Goal: Transaction & Acquisition: Download file/media

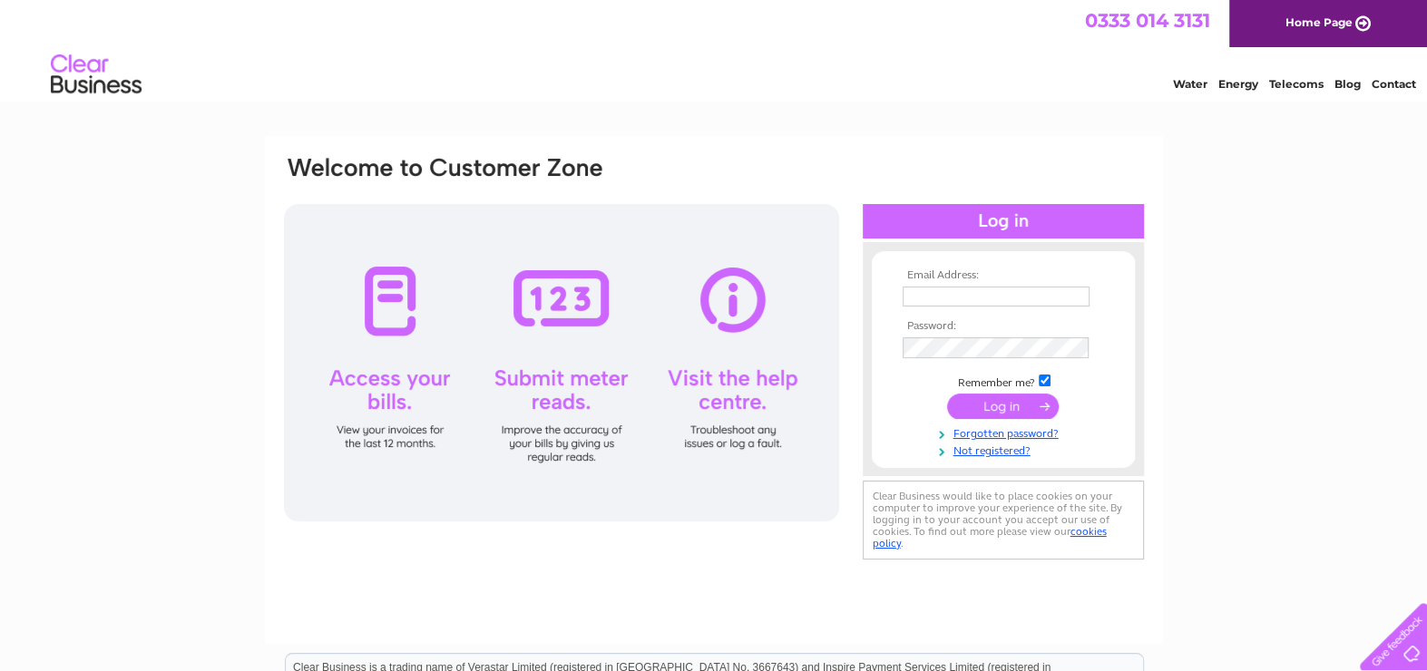
click at [964, 298] on input "text" at bounding box center [996, 297] width 187 height 20
type input "abbi.smith@caltonhouse.co.uk"
click at [1017, 408] on input "submit" at bounding box center [1003, 408] width 112 height 25
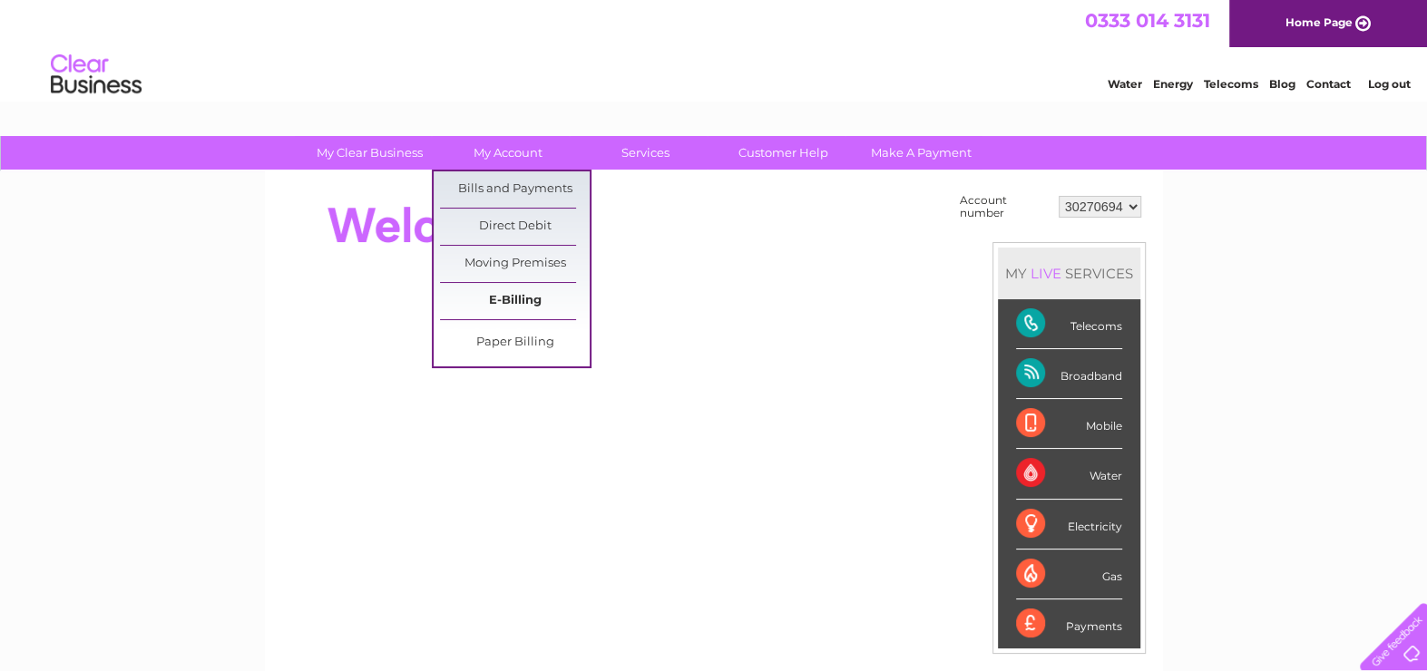
click at [521, 296] on link "E-Billing" at bounding box center [515, 301] width 150 height 36
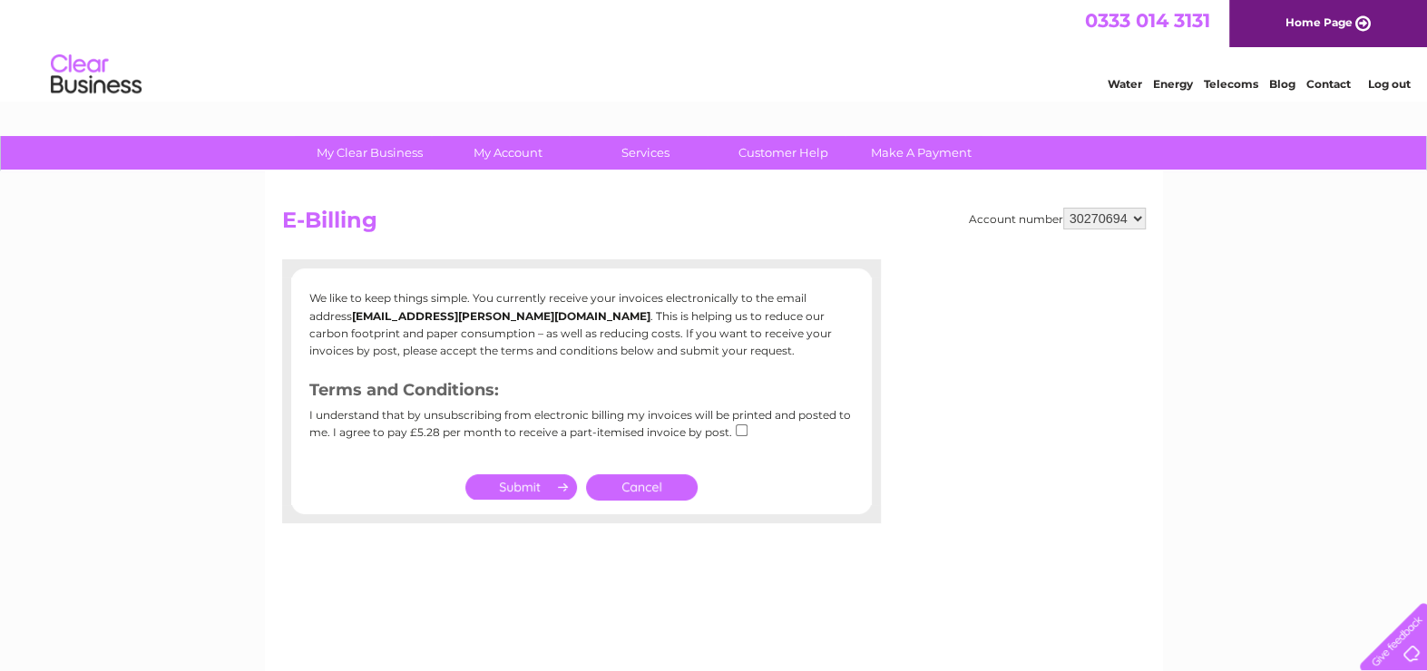
click at [630, 491] on link "Cancel" at bounding box center [642, 487] width 112 height 26
click at [630, 486] on link "Cancel" at bounding box center [642, 487] width 112 height 26
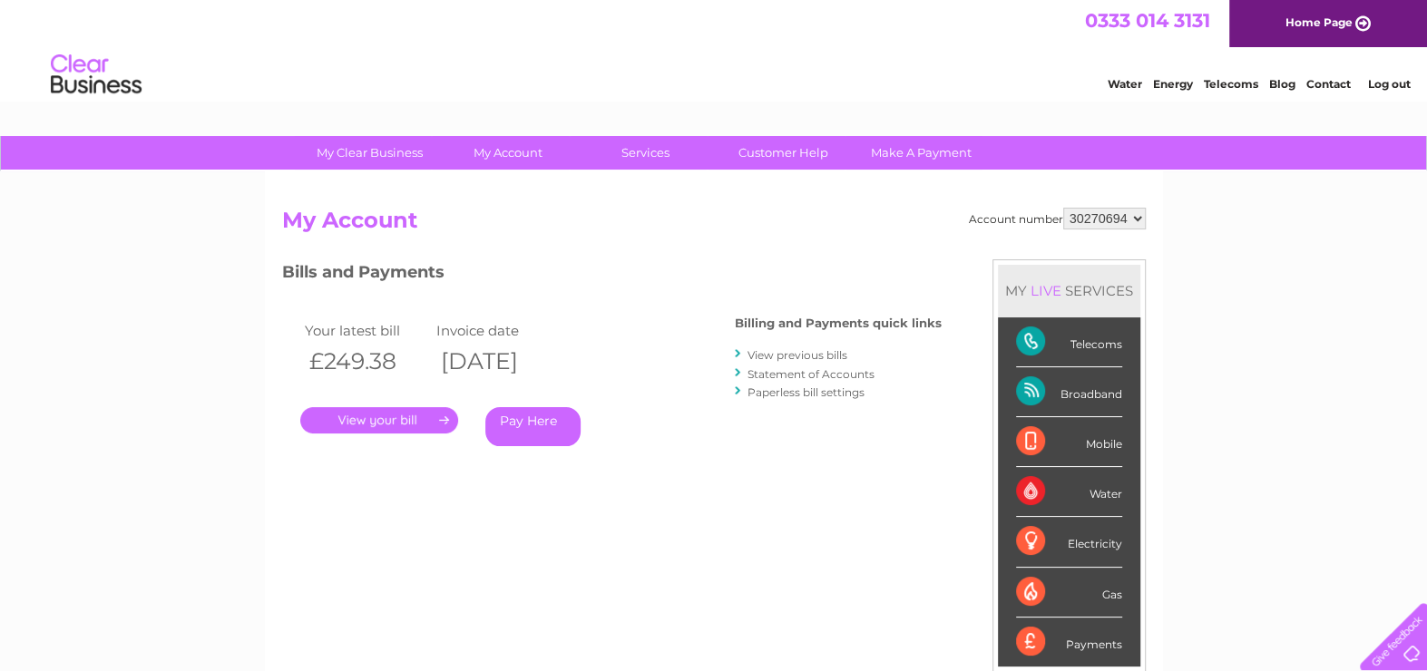
click at [401, 415] on link "." at bounding box center [379, 420] width 158 height 26
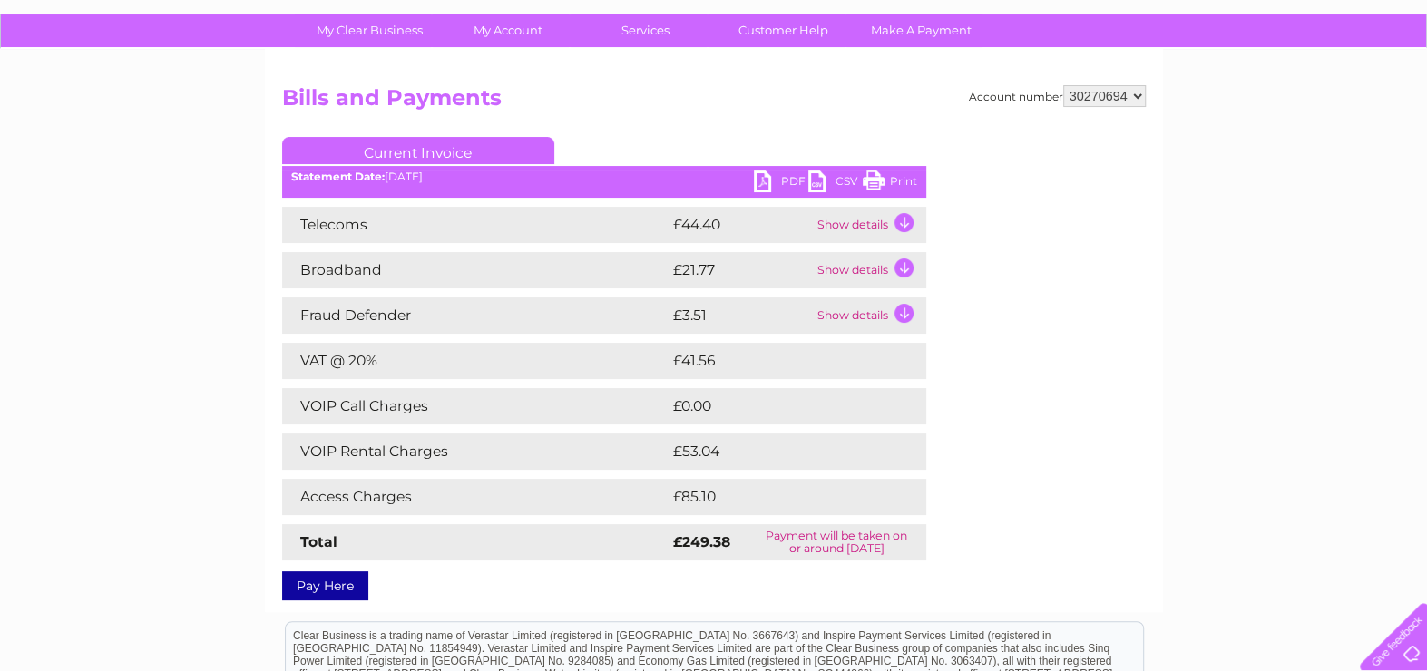
scroll to position [91, 0]
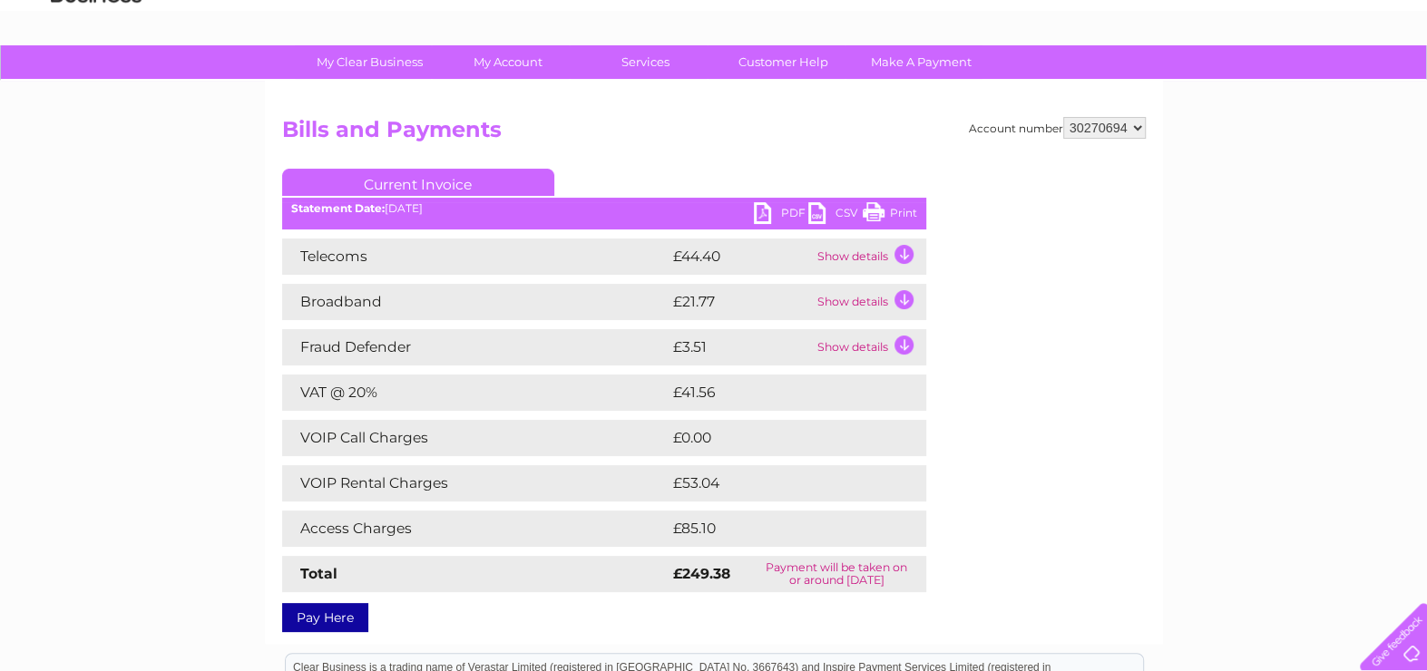
click at [766, 215] on link "PDF" at bounding box center [781, 215] width 54 height 26
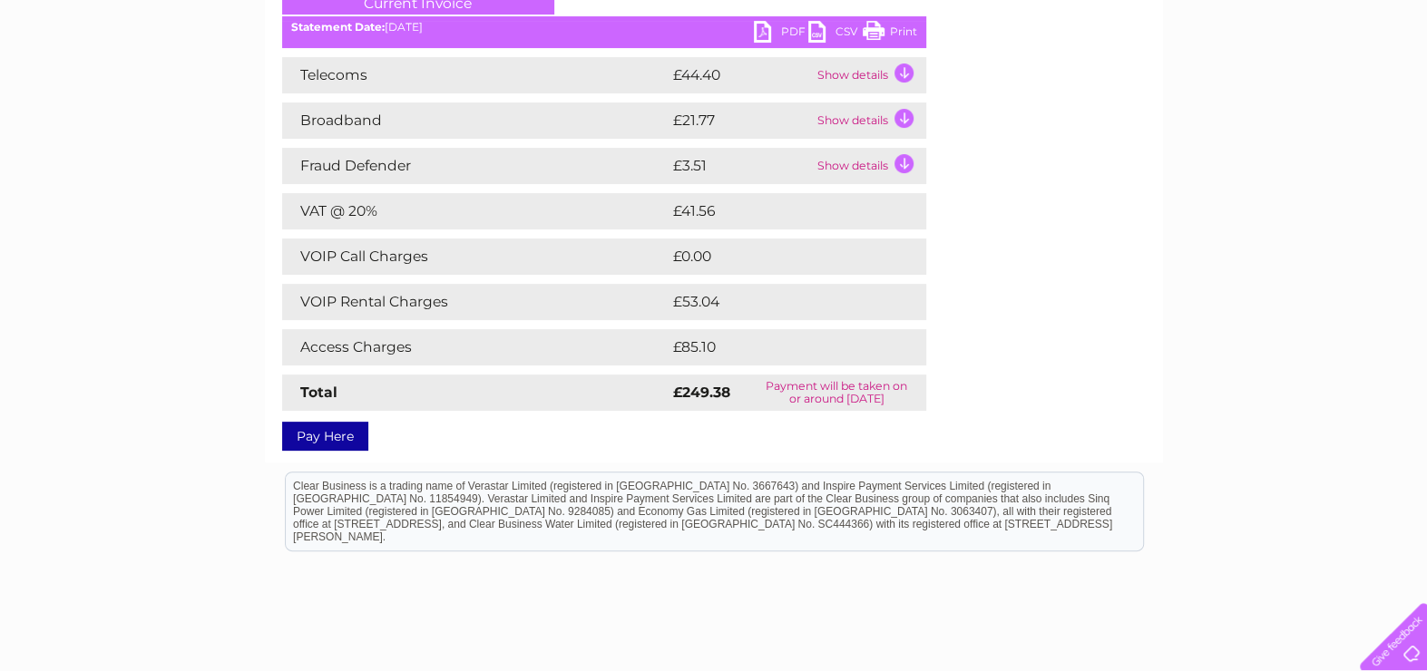
scroll to position [0, 0]
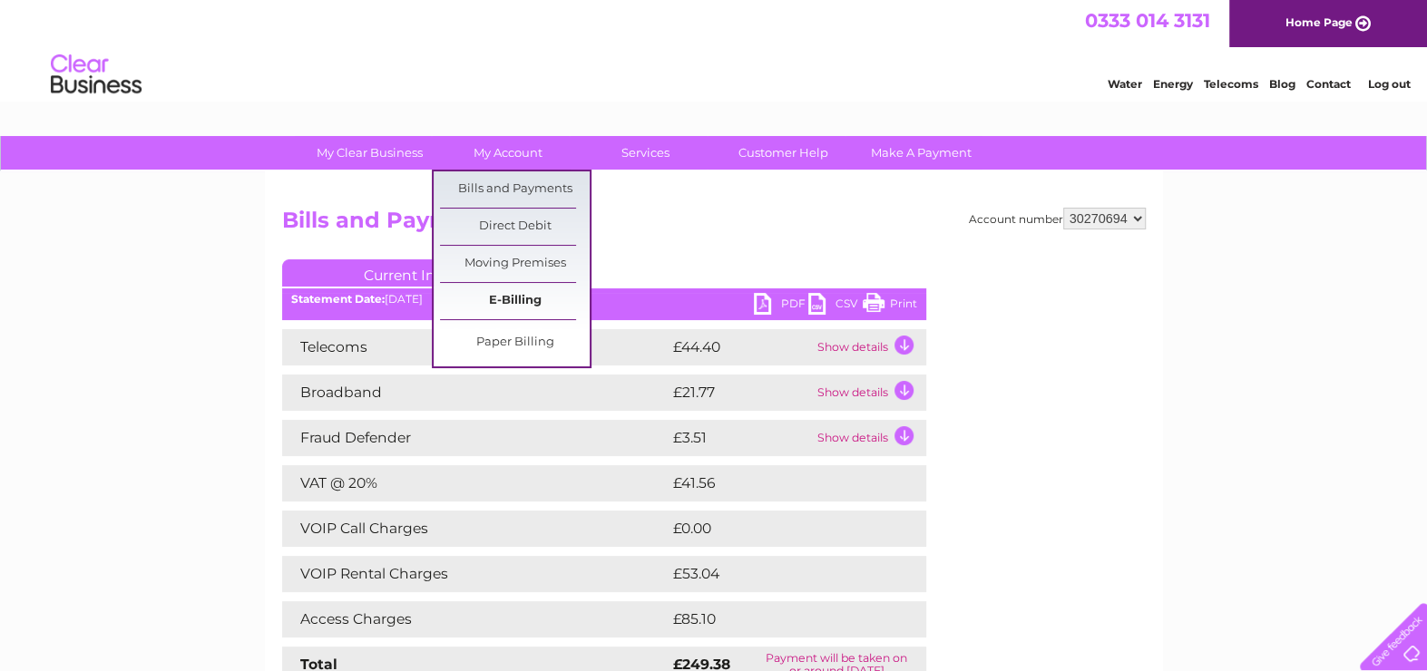
click at [509, 294] on link "E-Billing" at bounding box center [515, 301] width 150 height 36
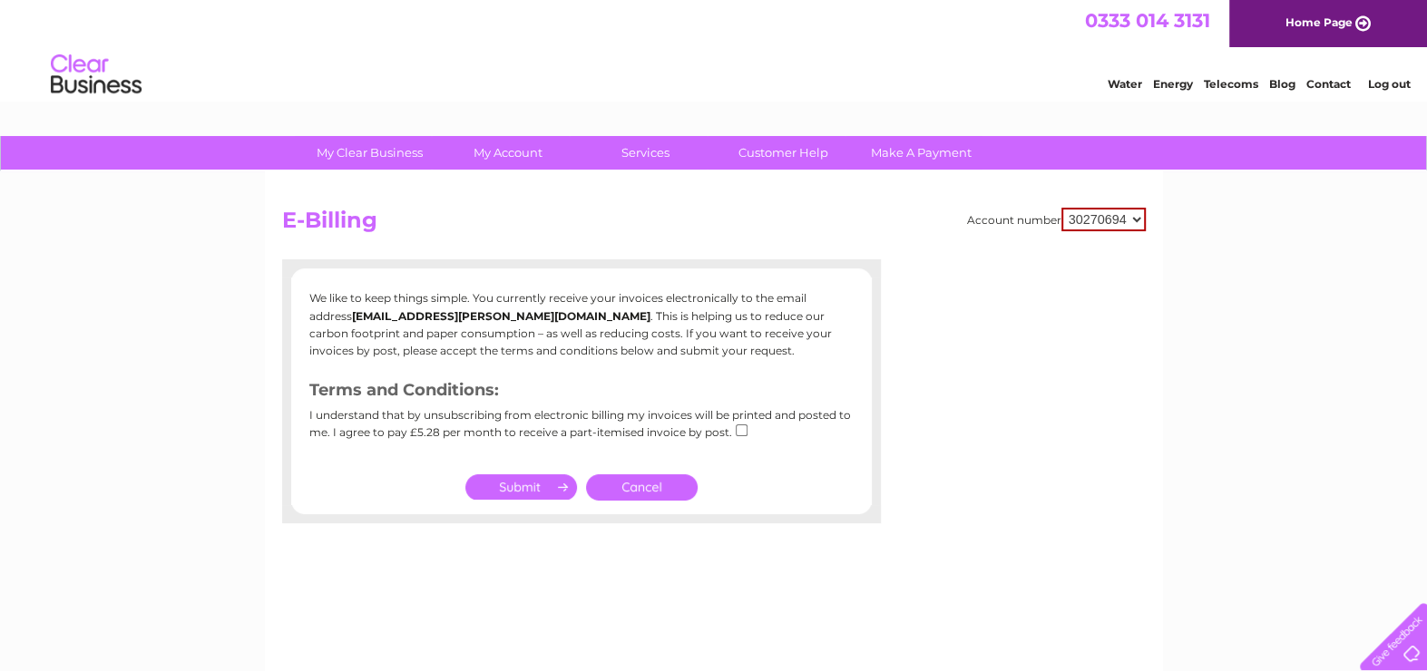
click at [656, 484] on link "Cancel" at bounding box center [642, 487] width 112 height 26
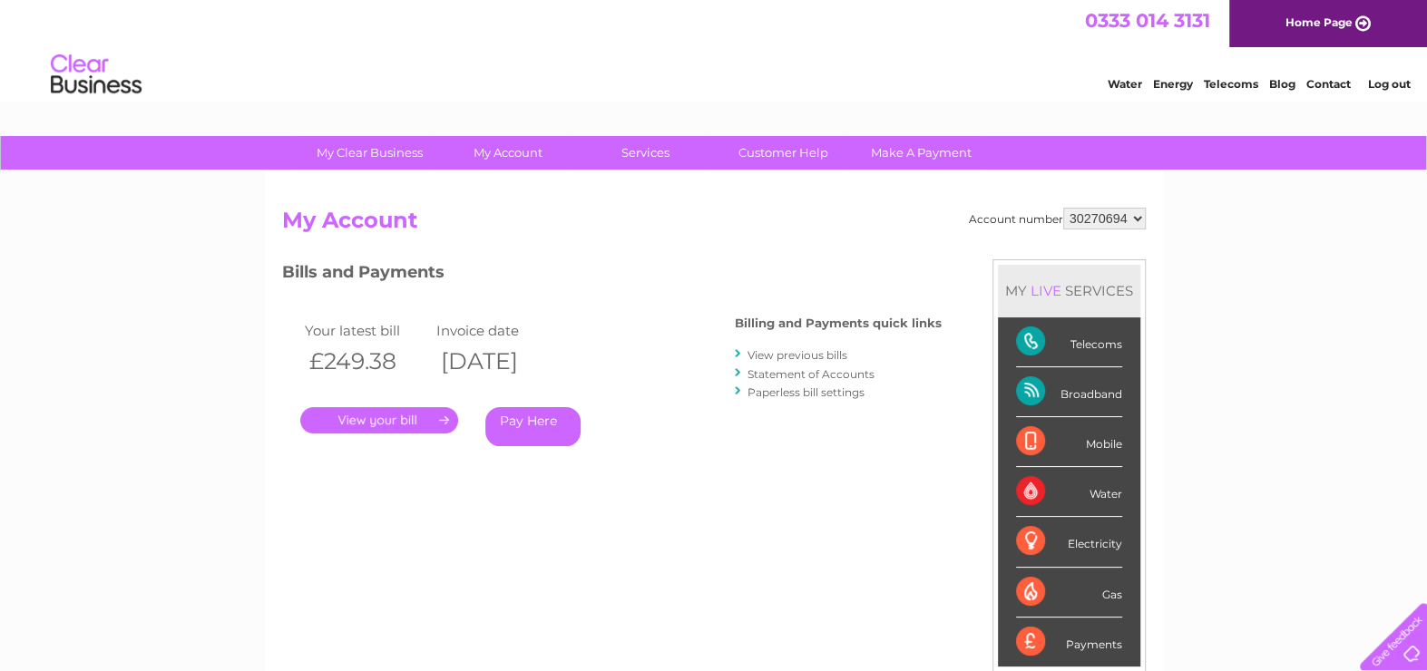
click at [791, 354] on link "View previous bills" at bounding box center [798, 355] width 100 height 14
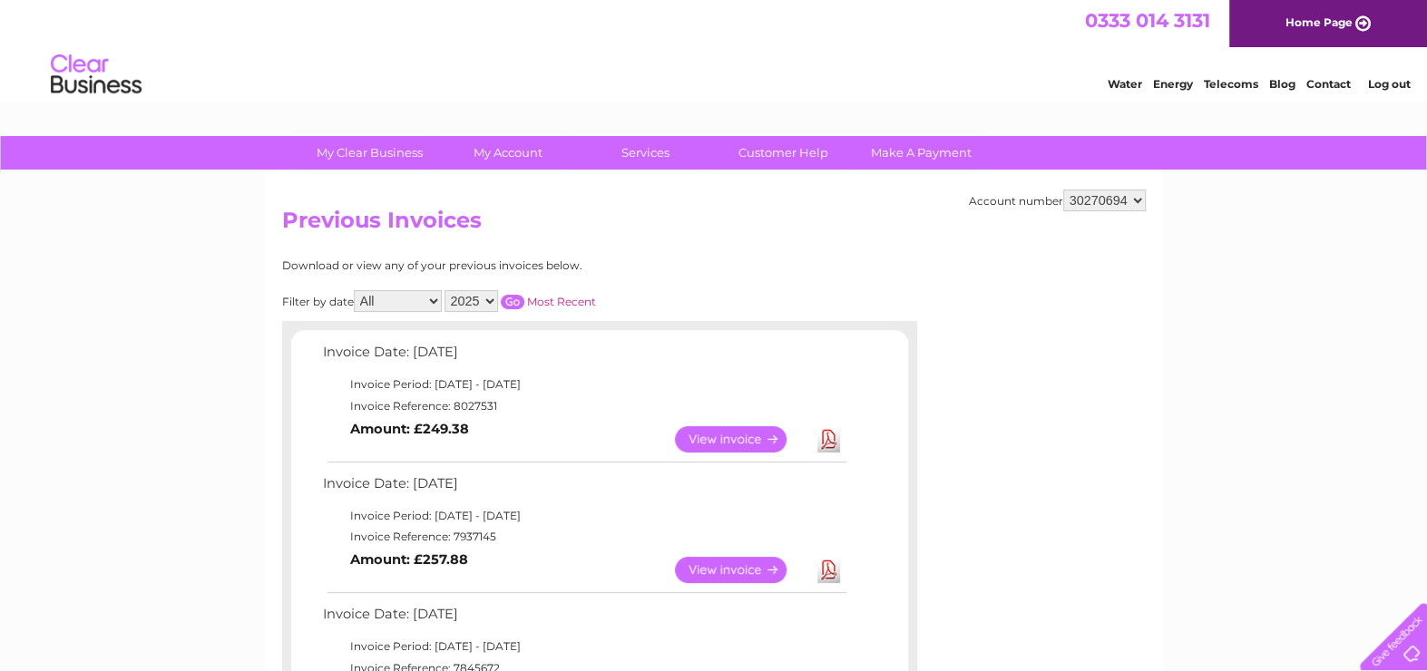
scroll to position [91, 0]
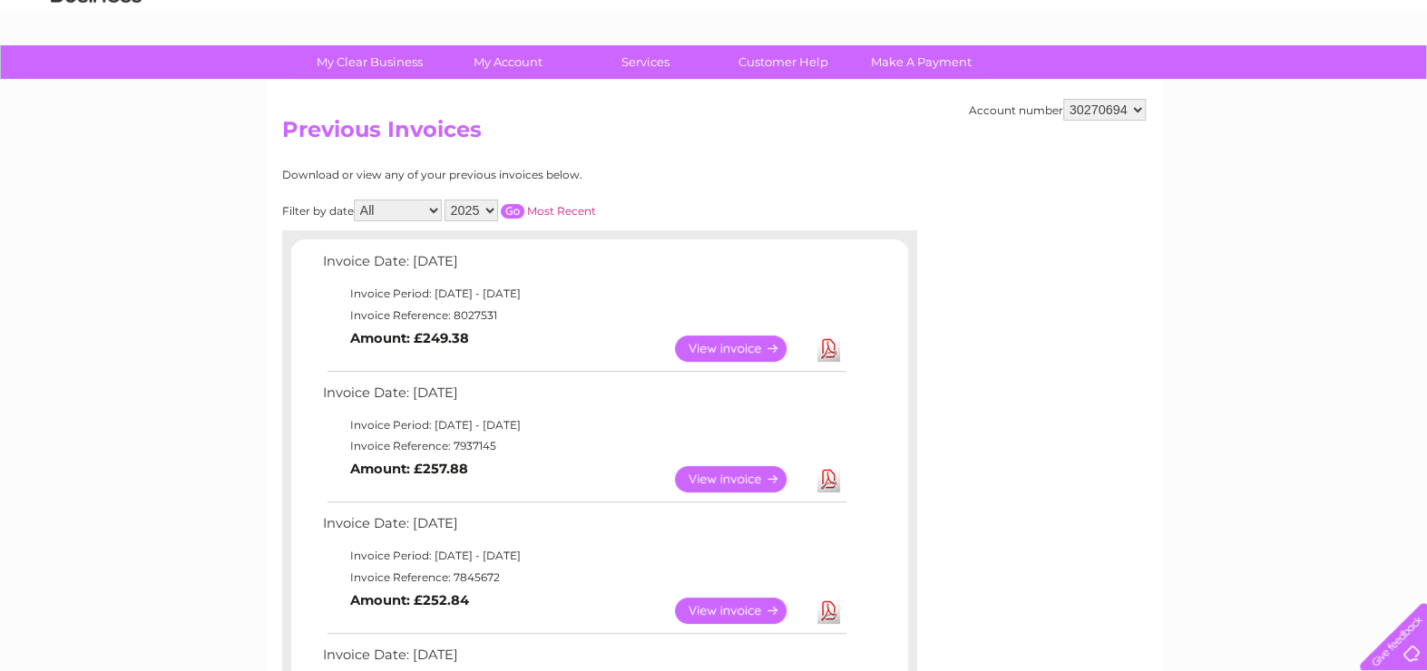
click at [825, 482] on link "Download" at bounding box center [828, 479] width 23 height 26
click at [822, 608] on link "Download" at bounding box center [828, 611] width 23 height 26
